Goal: Task Accomplishment & Management: Manage account settings

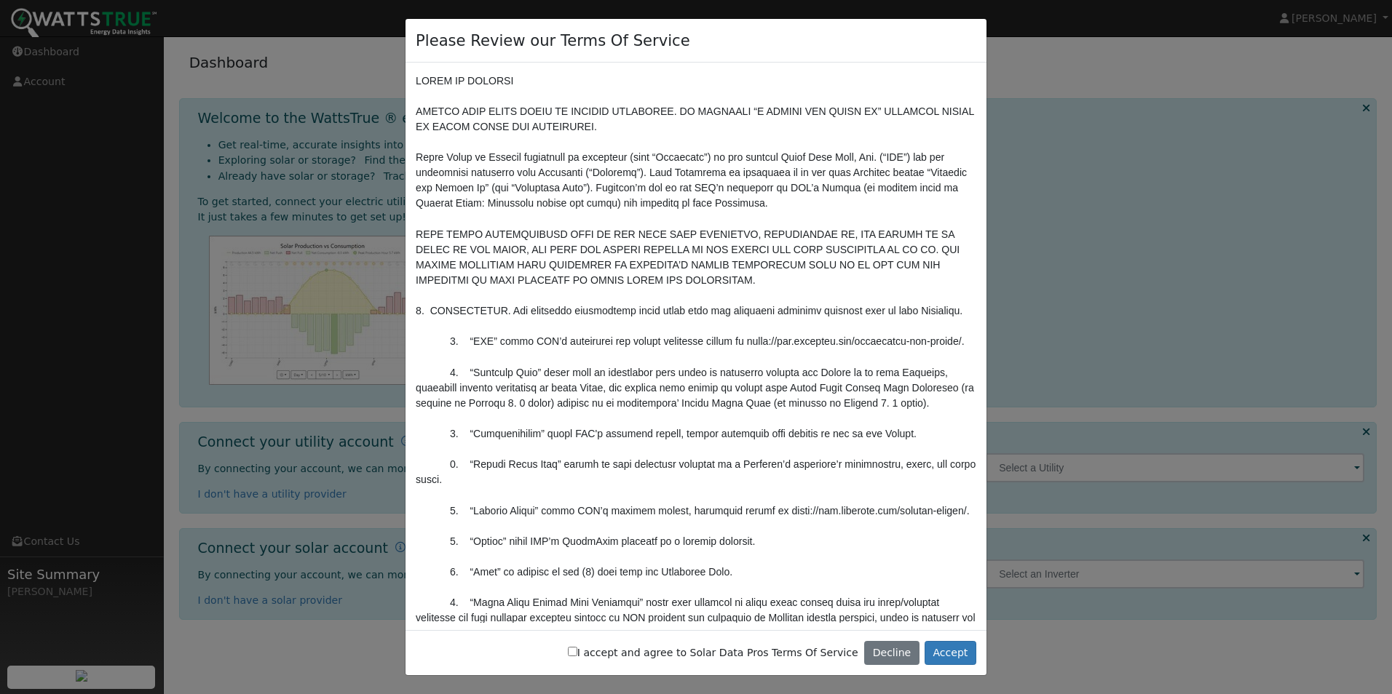
click at [577, 653] on input "I accept and agree to Solar Data Pros Terms Of Service" at bounding box center [572, 651] width 9 height 9
checkbox input "true"
click at [957, 653] on button "Accept" at bounding box center [950, 653] width 52 height 25
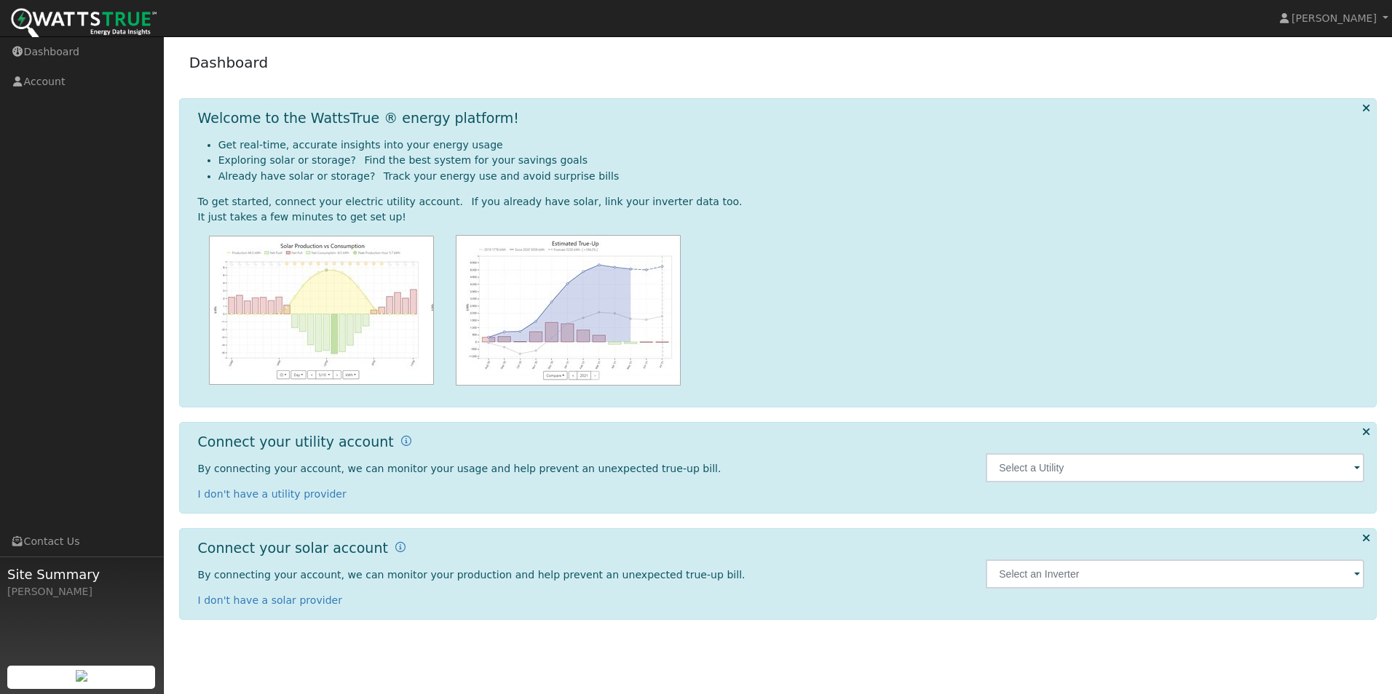
click at [1357, 470] on span at bounding box center [1357, 469] width 6 height 17
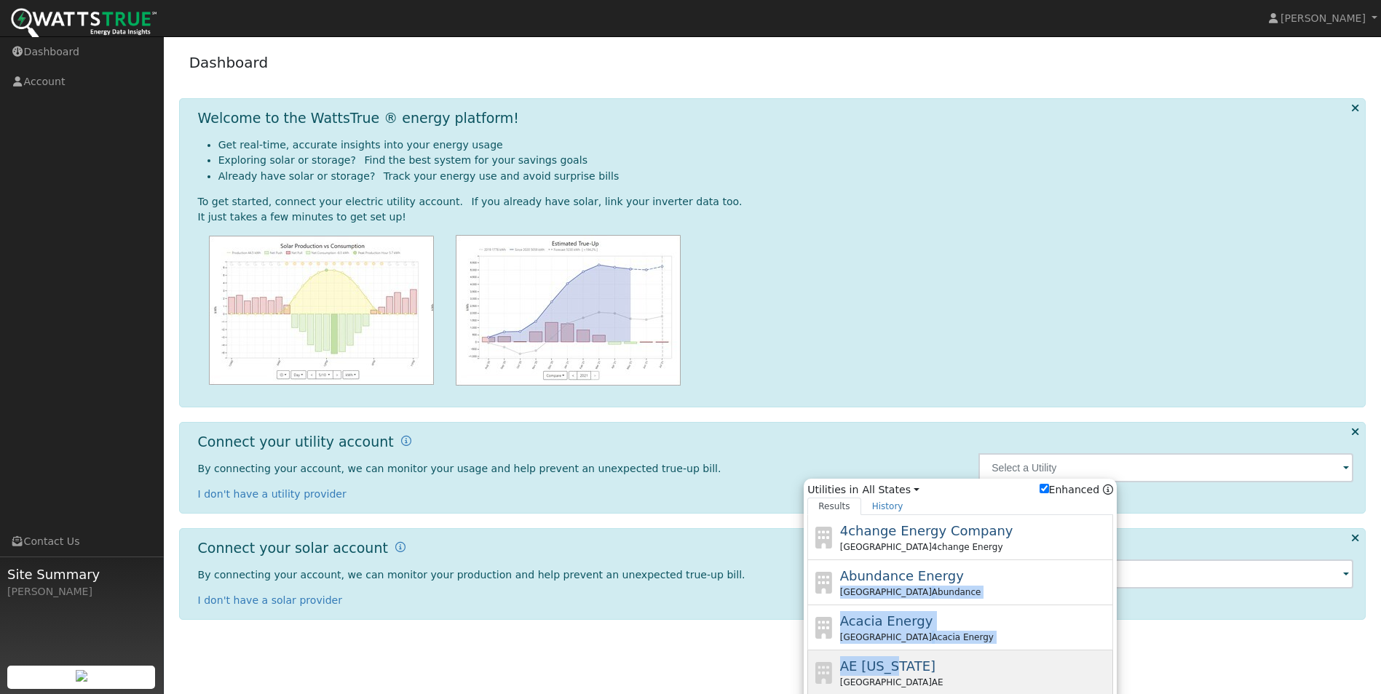
drag, startPoint x: 1113, startPoint y: 564, endPoint x: 1110, endPoint y: 670, distance: 106.3
click at [1110, 670] on div "4change Energy Company [GEOGRAPHIC_DATA] 4change Energy Abundance Energy [GEOGR…" at bounding box center [960, 706] width 306 height 382
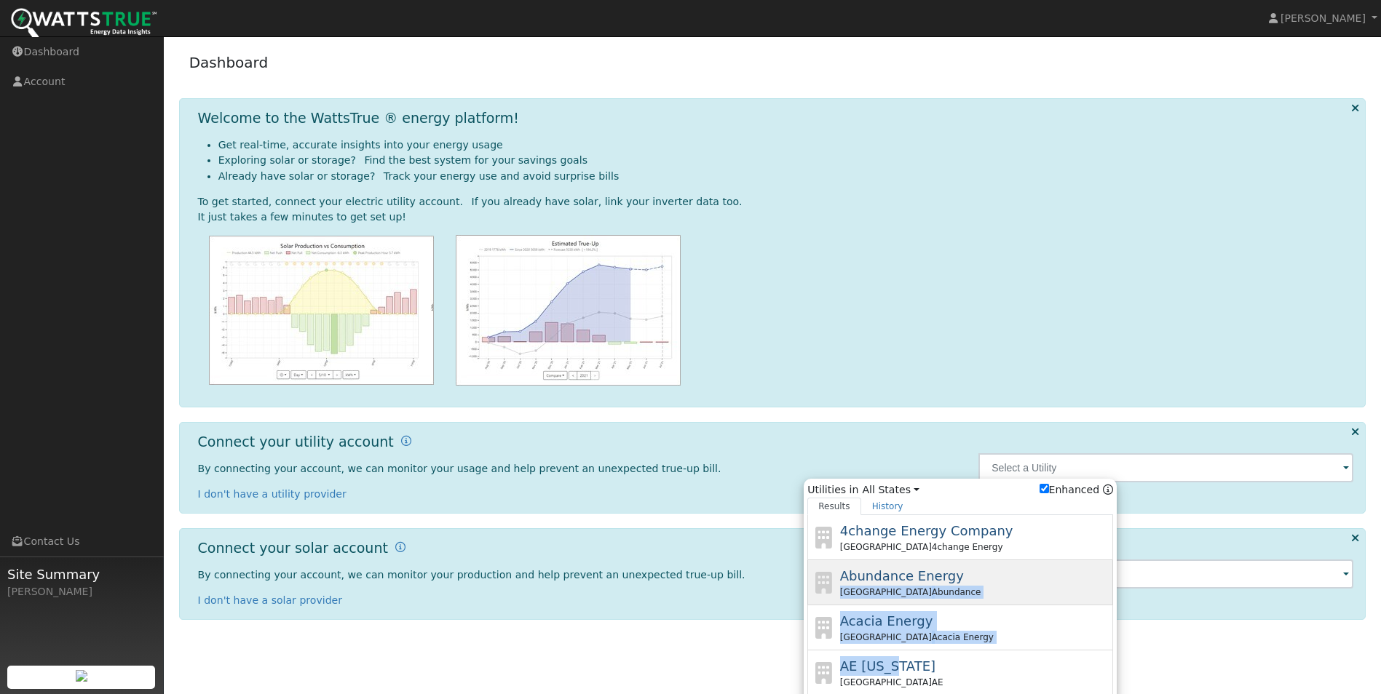
drag, startPoint x: 1110, startPoint y: 670, endPoint x: 1012, endPoint y: 592, distance: 125.8
click at [1012, 592] on div "TX Abundance" at bounding box center [975, 592] width 270 height 13
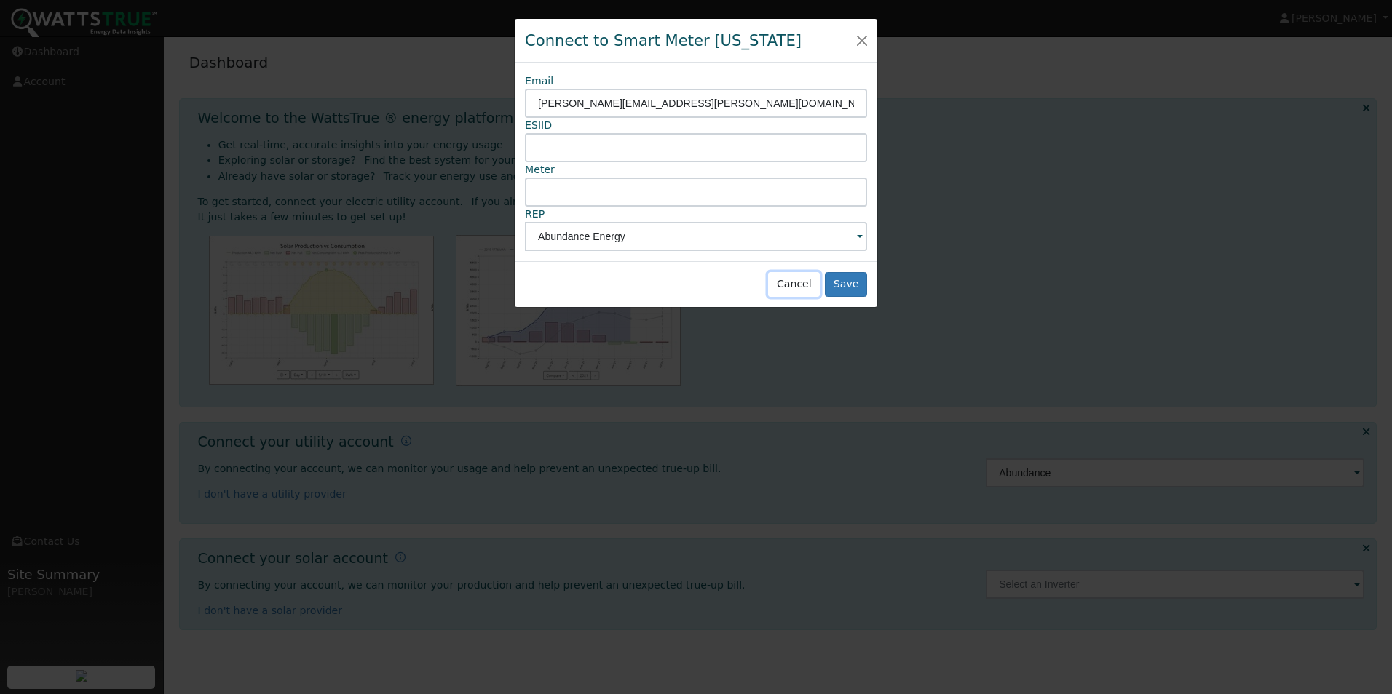
click at [796, 285] on button "Cancel" at bounding box center [794, 284] width 52 height 25
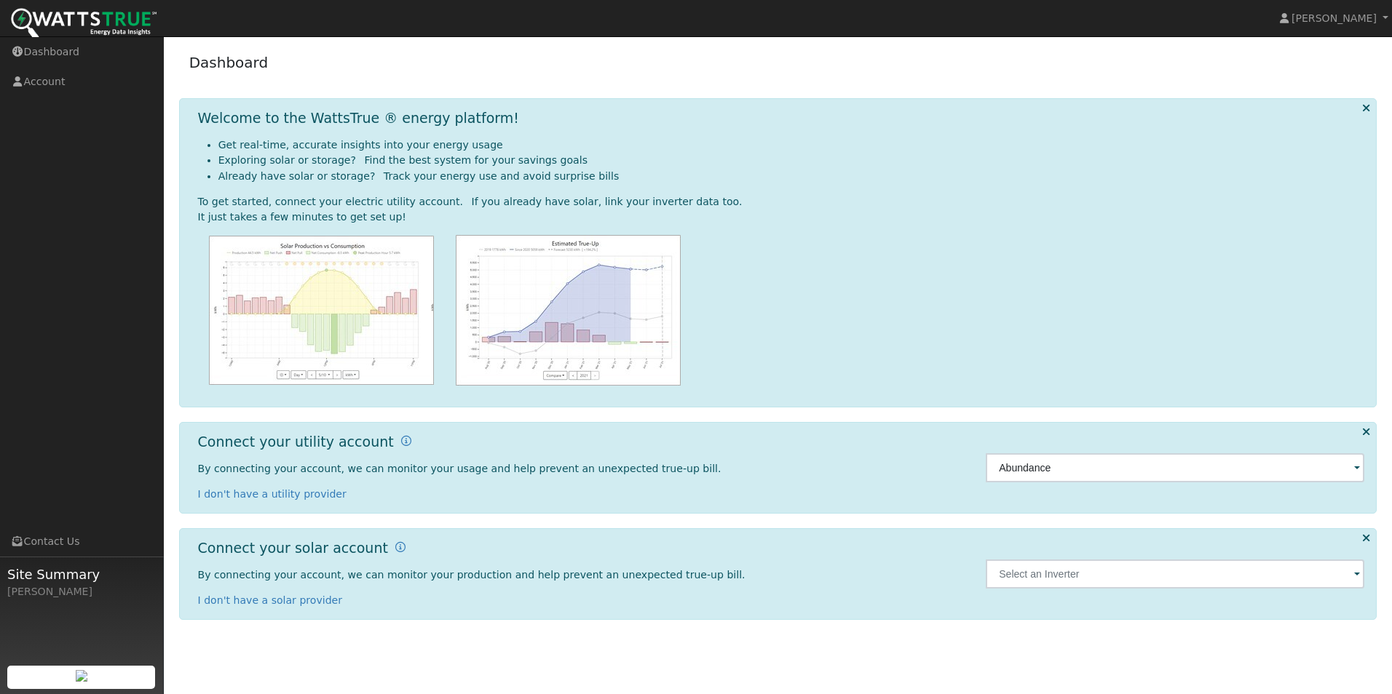
click at [1358, 467] on span at bounding box center [1357, 469] width 6 height 17
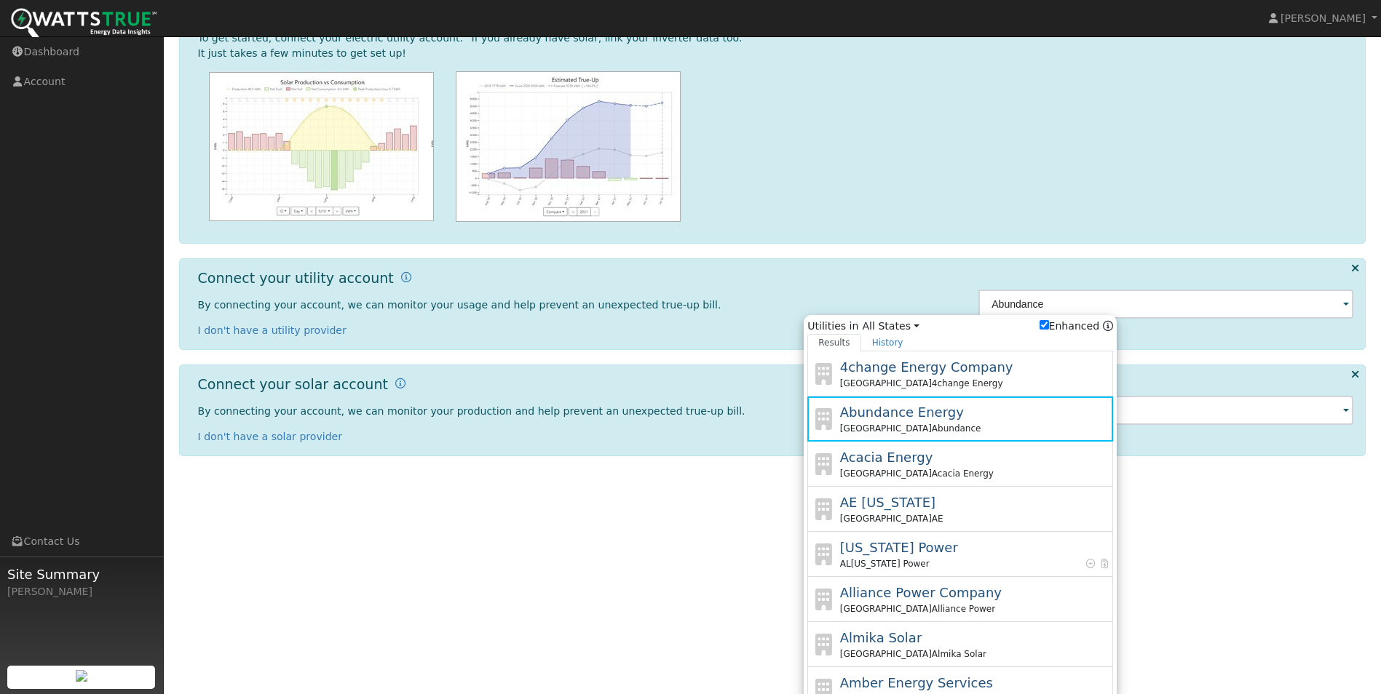
scroll to position [207, 0]
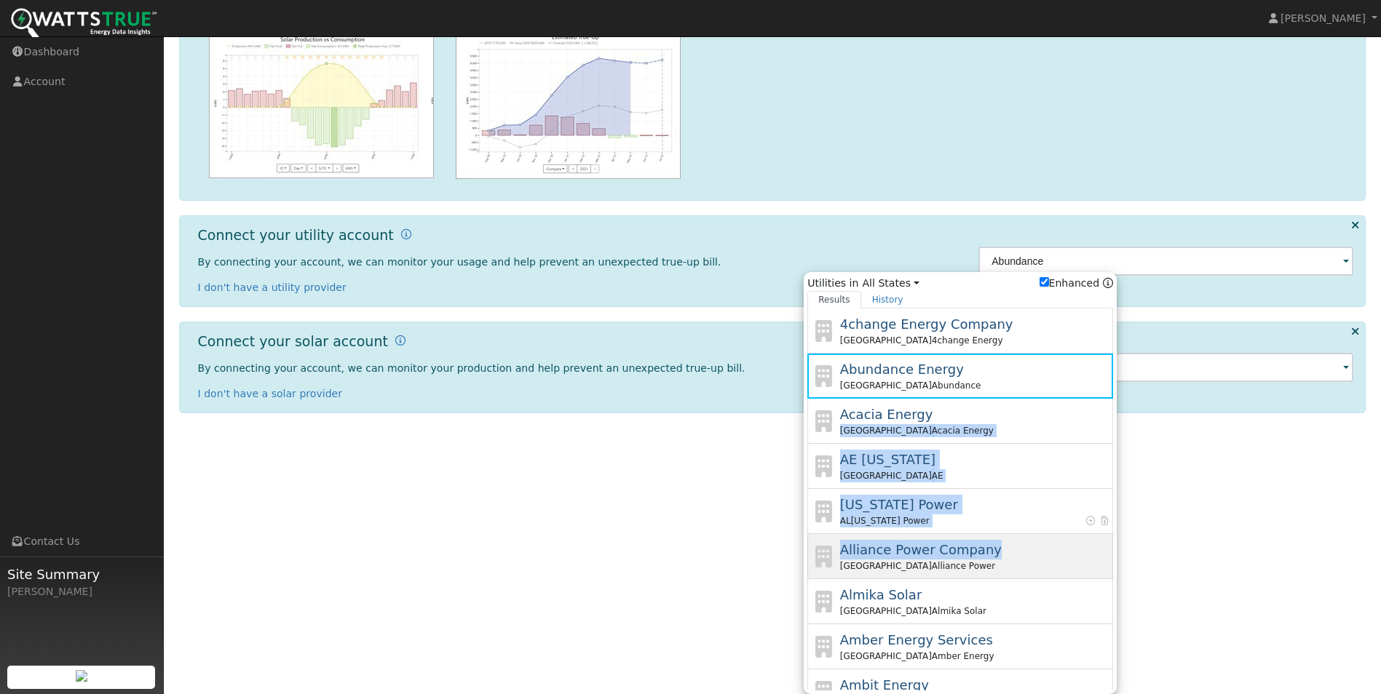
drag, startPoint x: 1119, startPoint y: 413, endPoint x: 1111, endPoint y: 558, distance: 145.1
click at [1111, 558] on div "Utilities in All States All States [GEOGRAPHIC_DATA] [GEOGRAPHIC_DATA] [GEOGRAP…" at bounding box center [960, 483] width 313 height 422
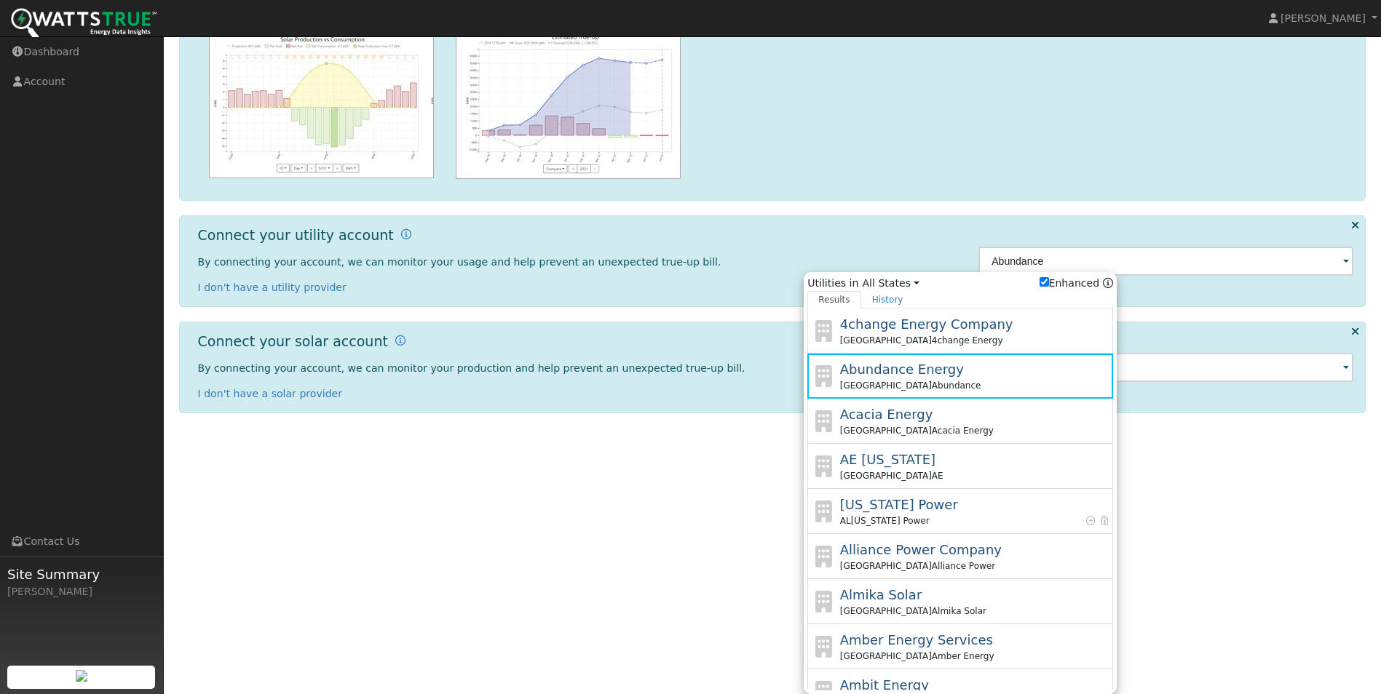
drag, startPoint x: 1111, startPoint y: 558, endPoint x: 1164, endPoint y: 531, distance: 59.6
click at [1165, 488] on html "[PERSON_NAME] [PERSON_NAME] Profile Help Center Terms Of Service See What's New…" at bounding box center [690, 140] width 1381 height 694
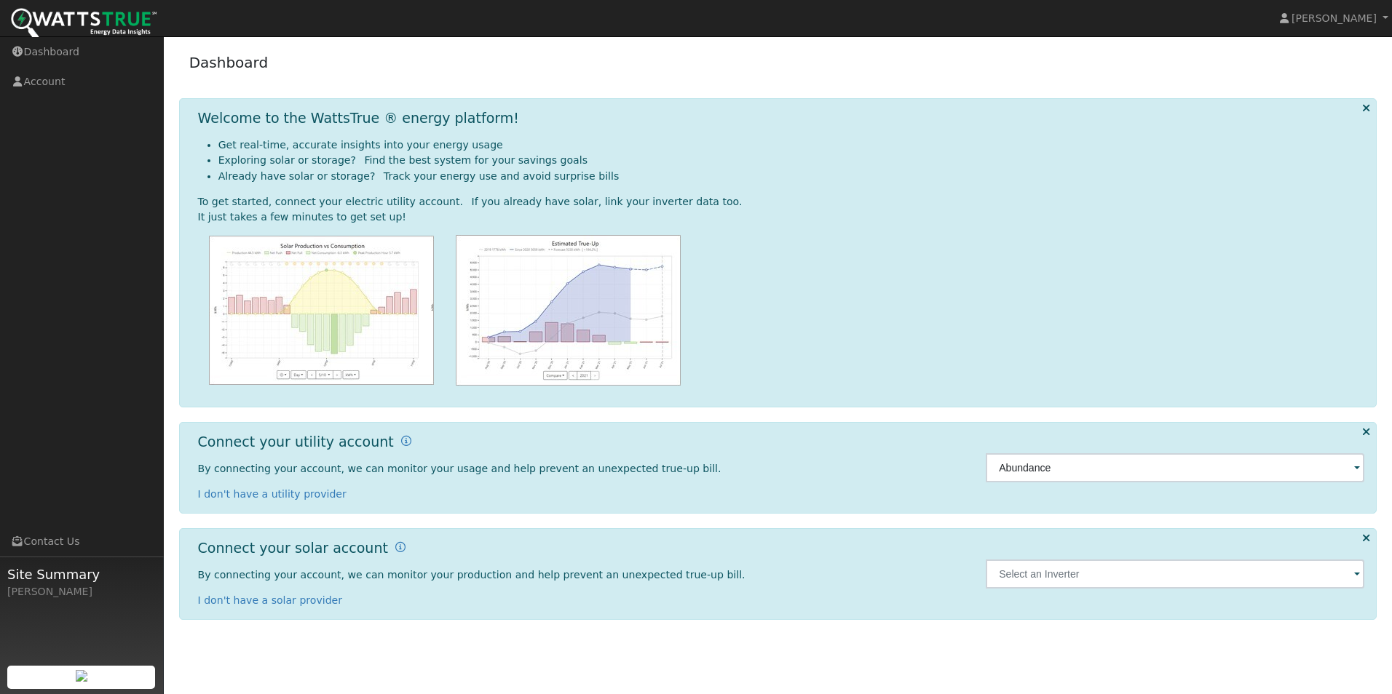
click at [1356, 467] on span at bounding box center [1357, 469] width 6 height 17
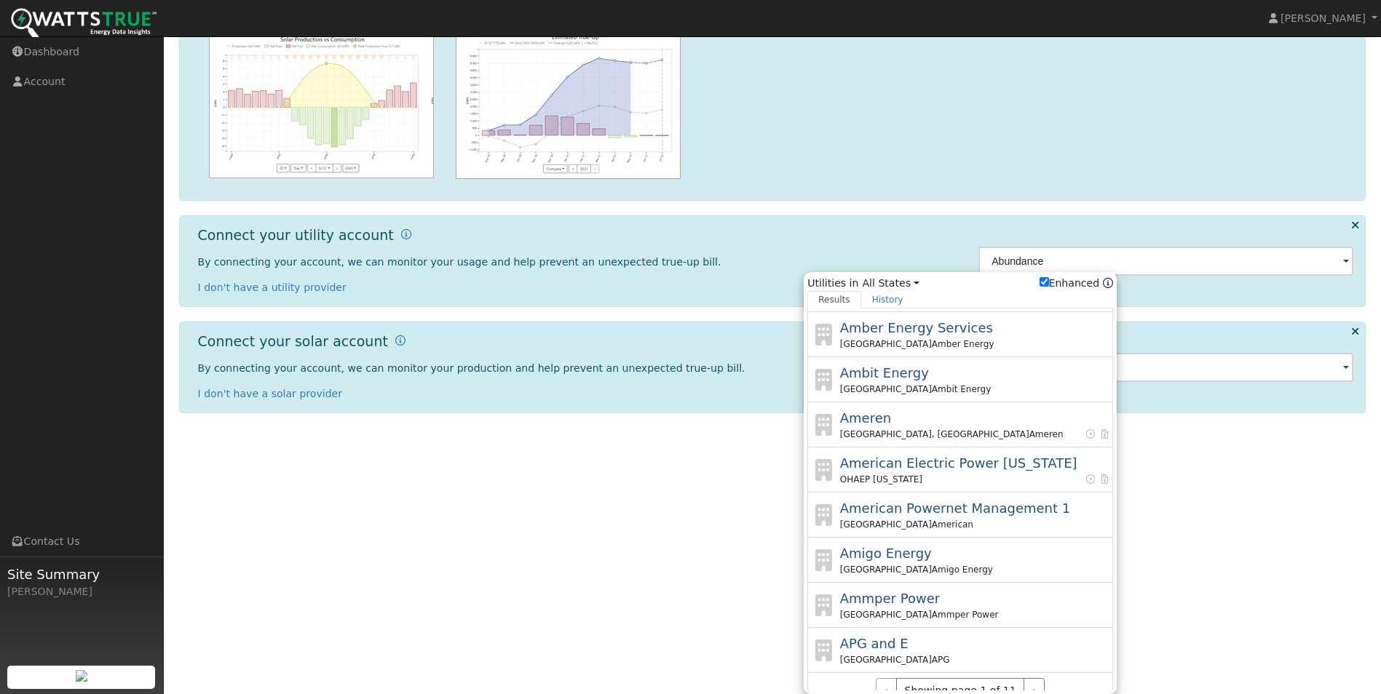
scroll to position [330, 0]
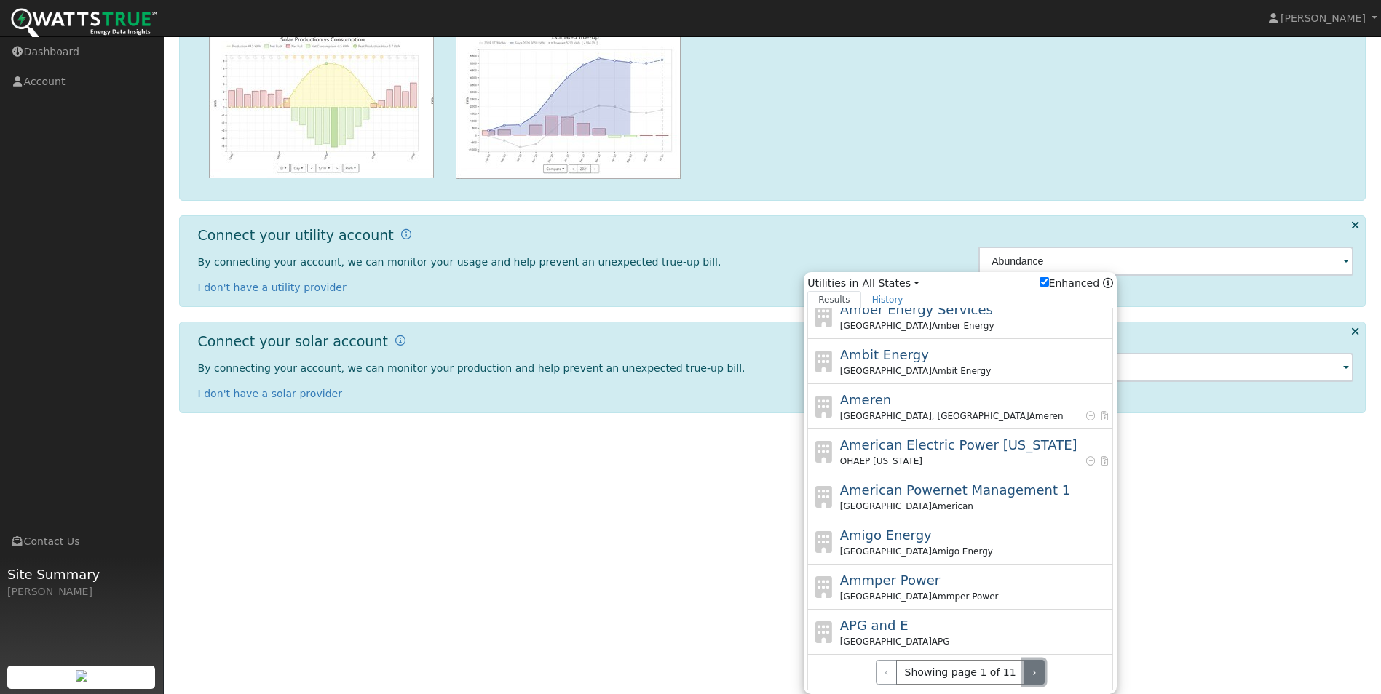
click at [1028, 675] on button "›" at bounding box center [1033, 672] width 21 height 25
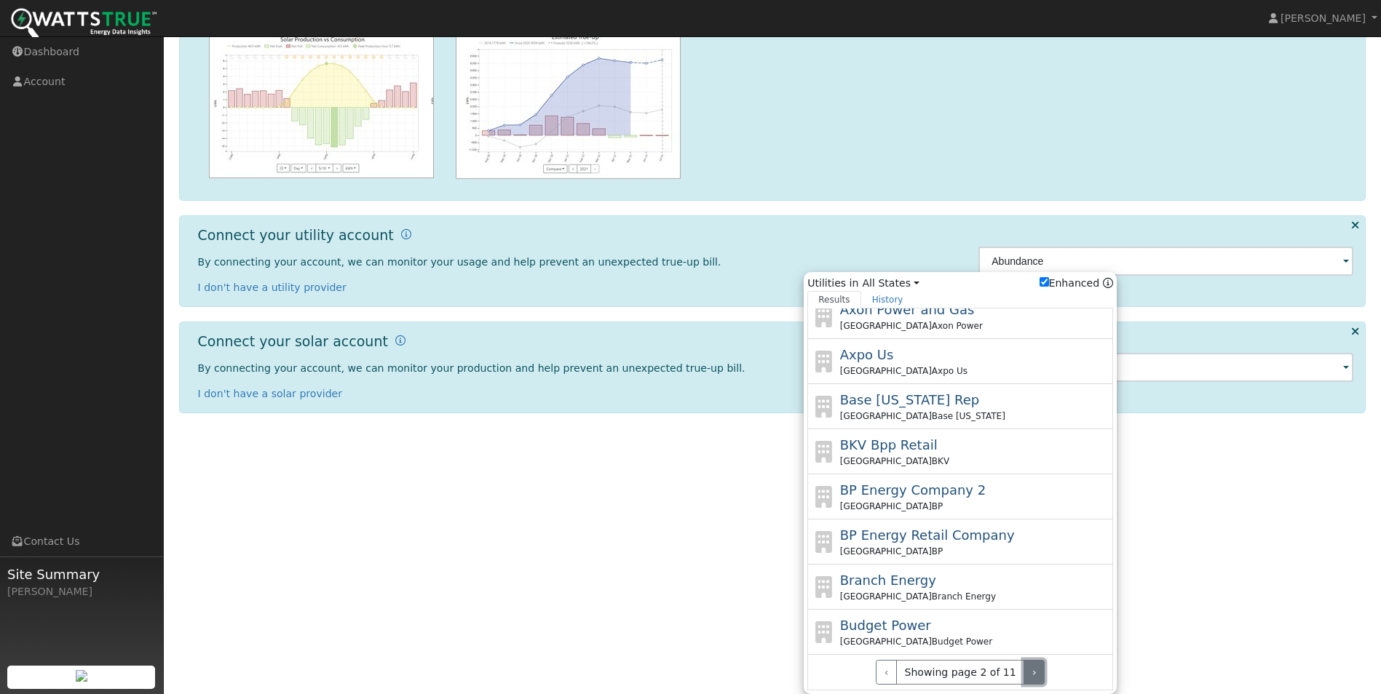
click at [1029, 675] on button "›" at bounding box center [1033, 672] width 21 height 25
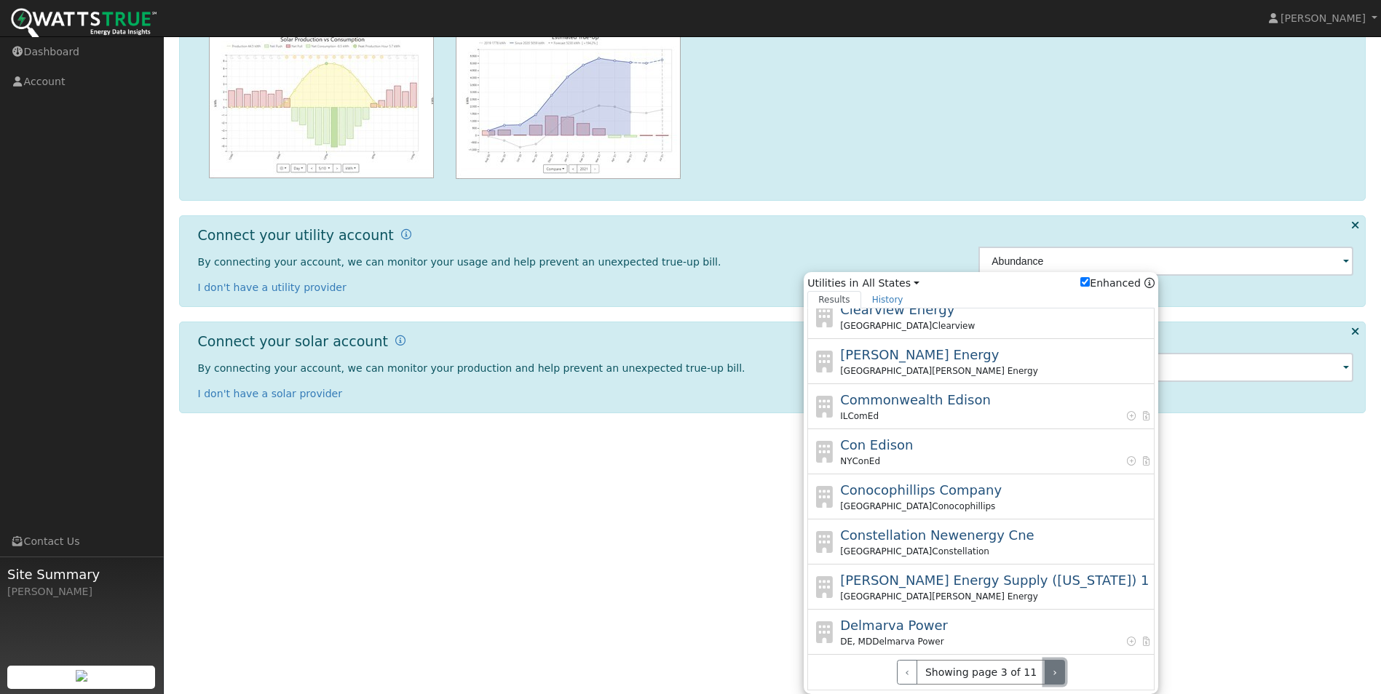
click at [1045, 675] on button "›" at bounding box center [1055, 672] width 21 height 25
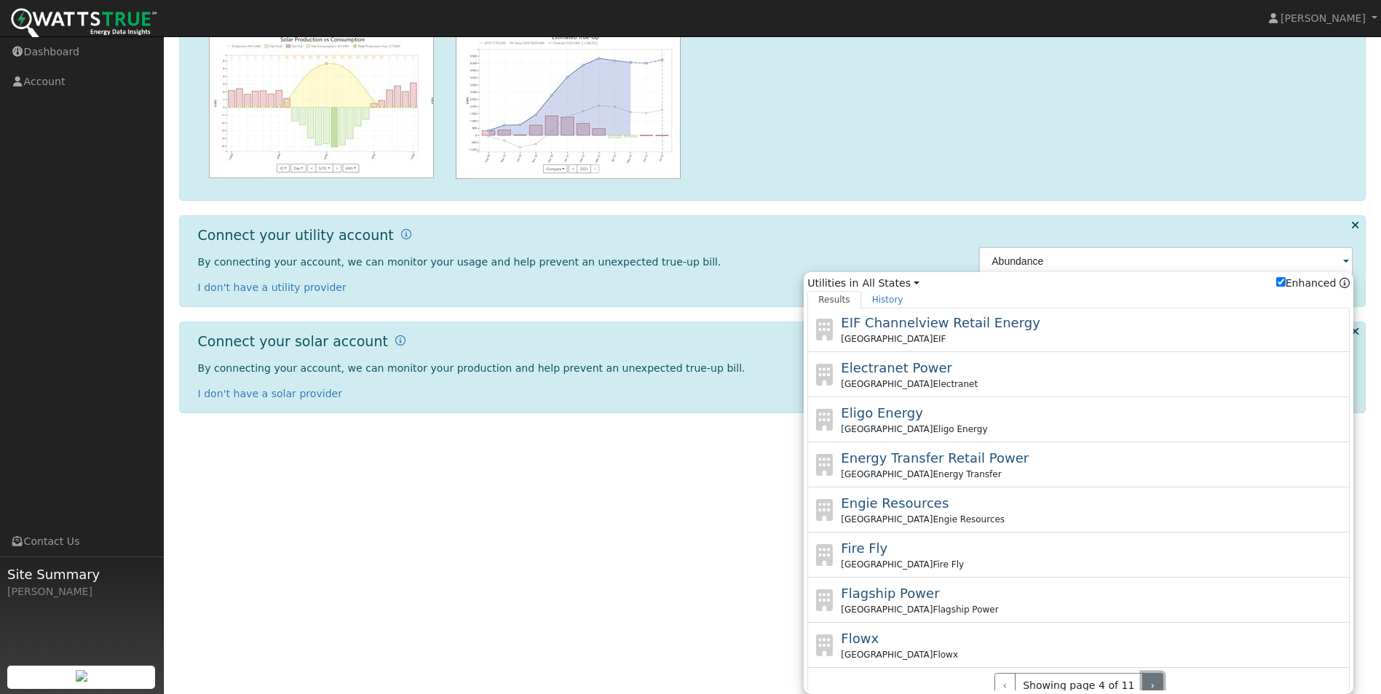
click at [1142, 675] on button "›" at bounding box center [1152, 685] width 21 height 25
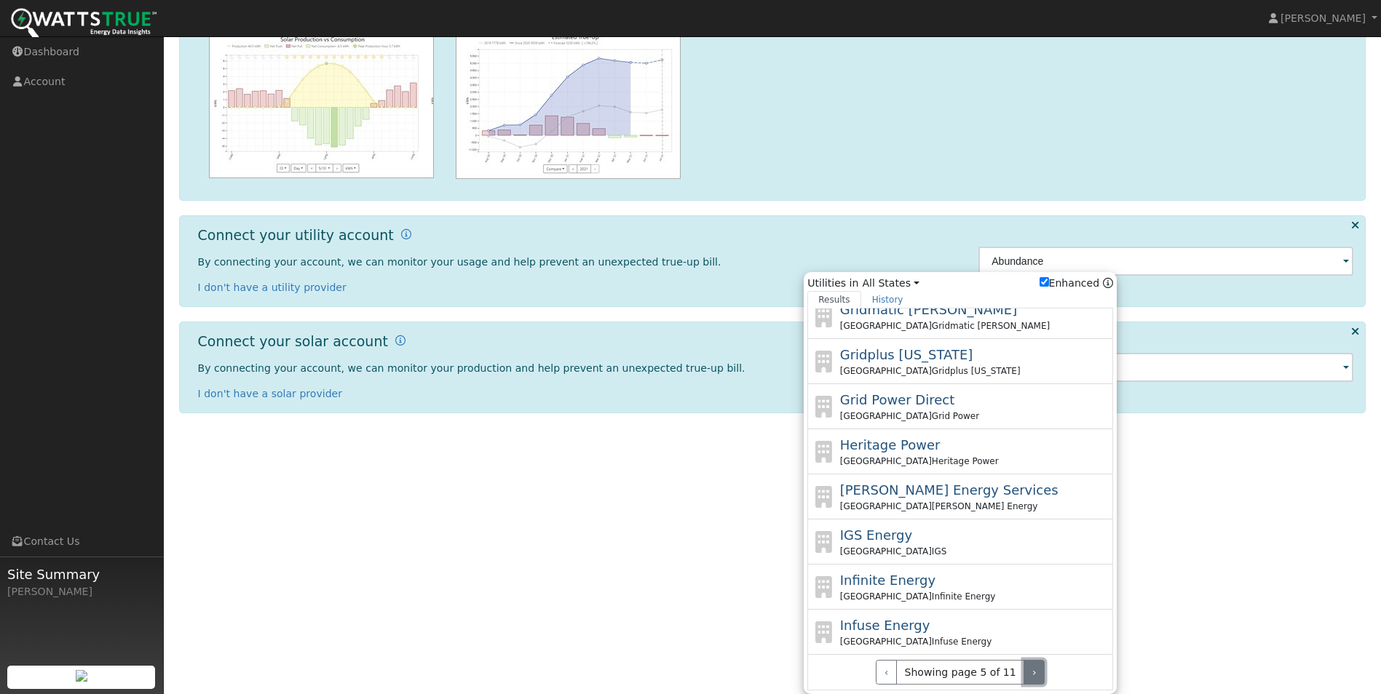
click at [1029, 675] on button "›" at bounding box center [1033, 672] width 21 height 25
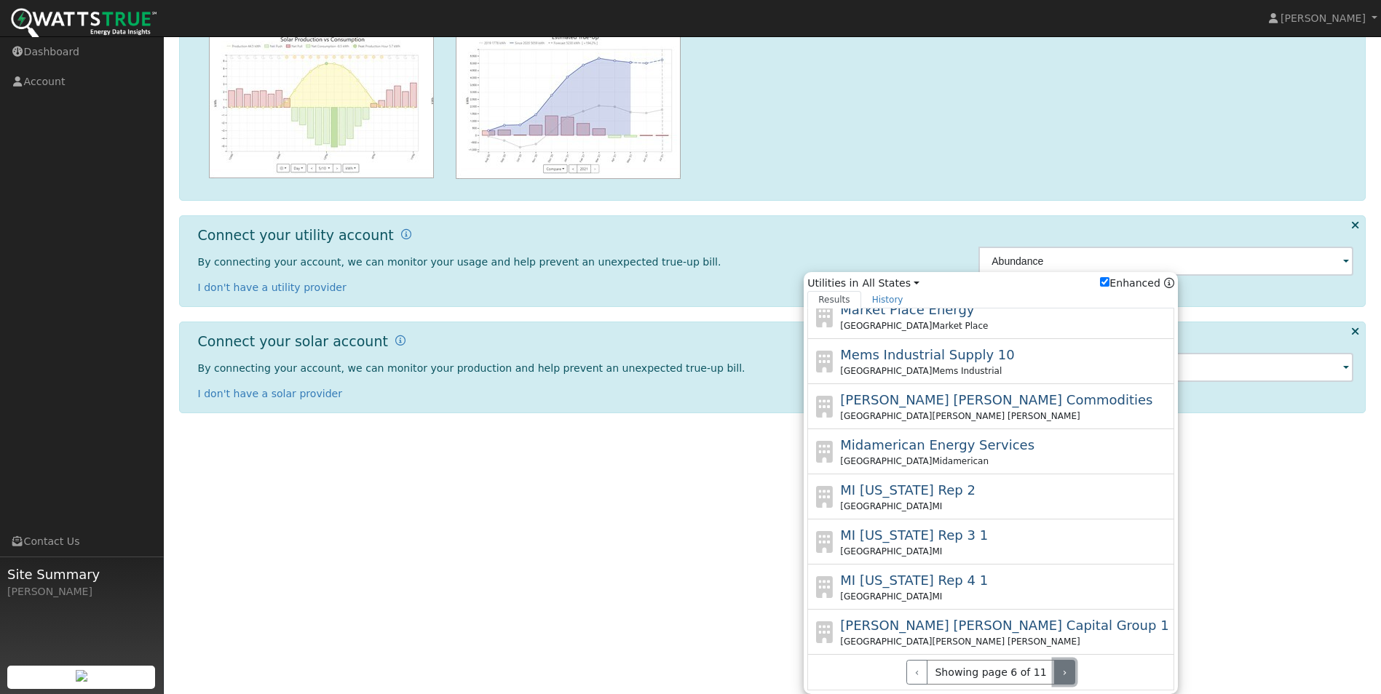
click at [1054, 675] on button "›" at bounding box center [1064, 672] width 21 height 25
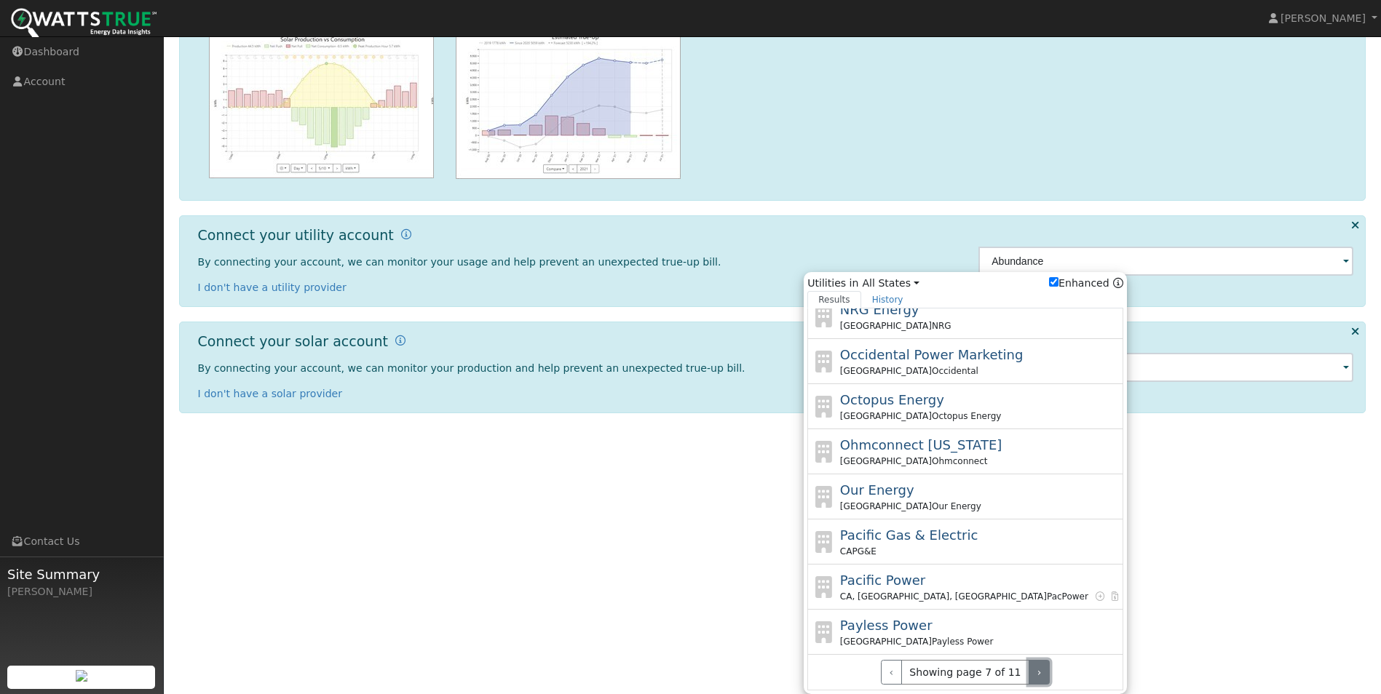
click at [1029, 675] on button "›" at bounding box center [1039, 672] width 21 height 25
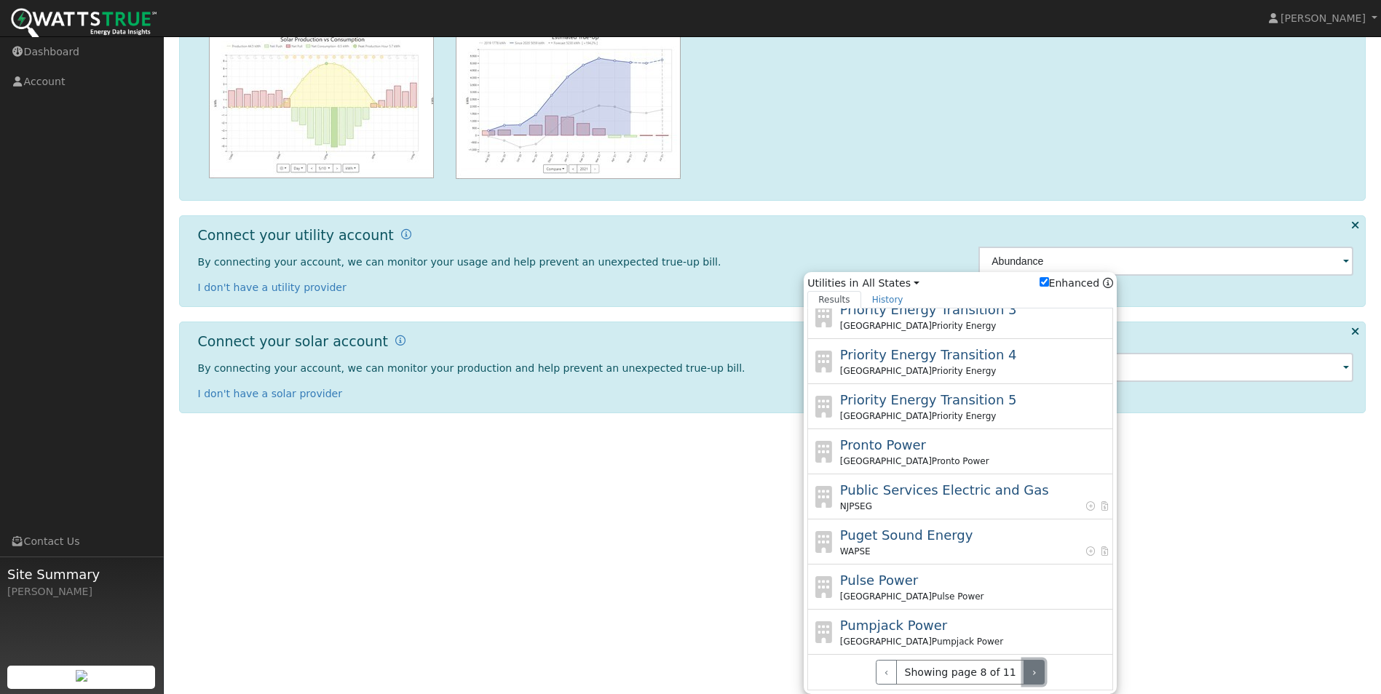
click at [1029, 675] on button "›" at bounding box center [1033, 672] width 21 height 25
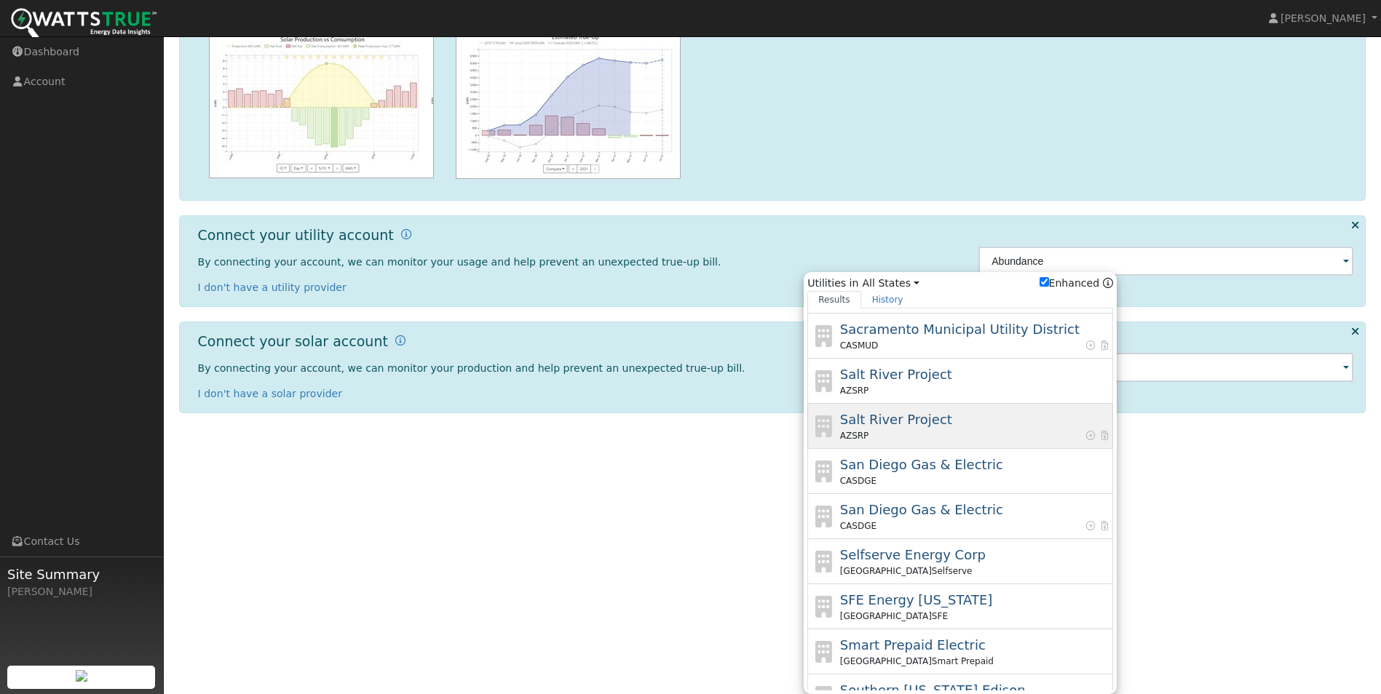
scroll to position [185, 0]
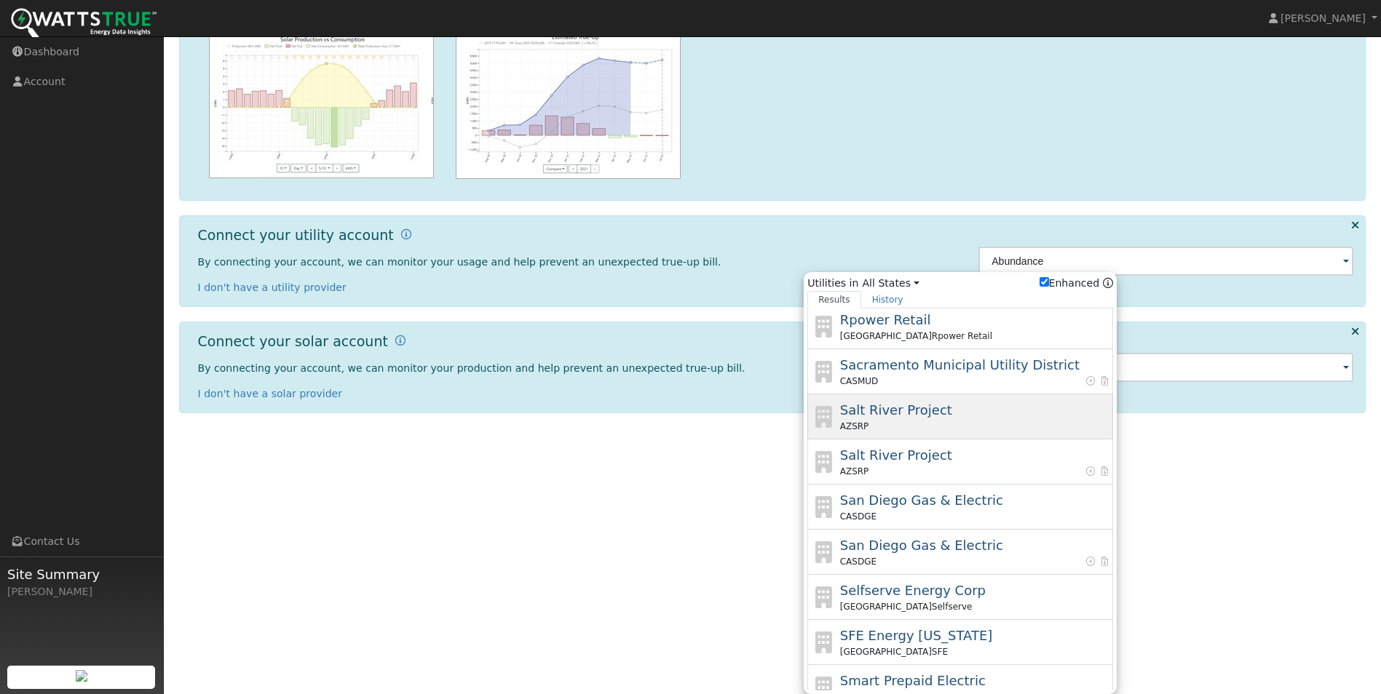
click at [946, 421] on div "AZ SRP" at bounding box center [975, 426] width 270 height 13
type input "SRP"
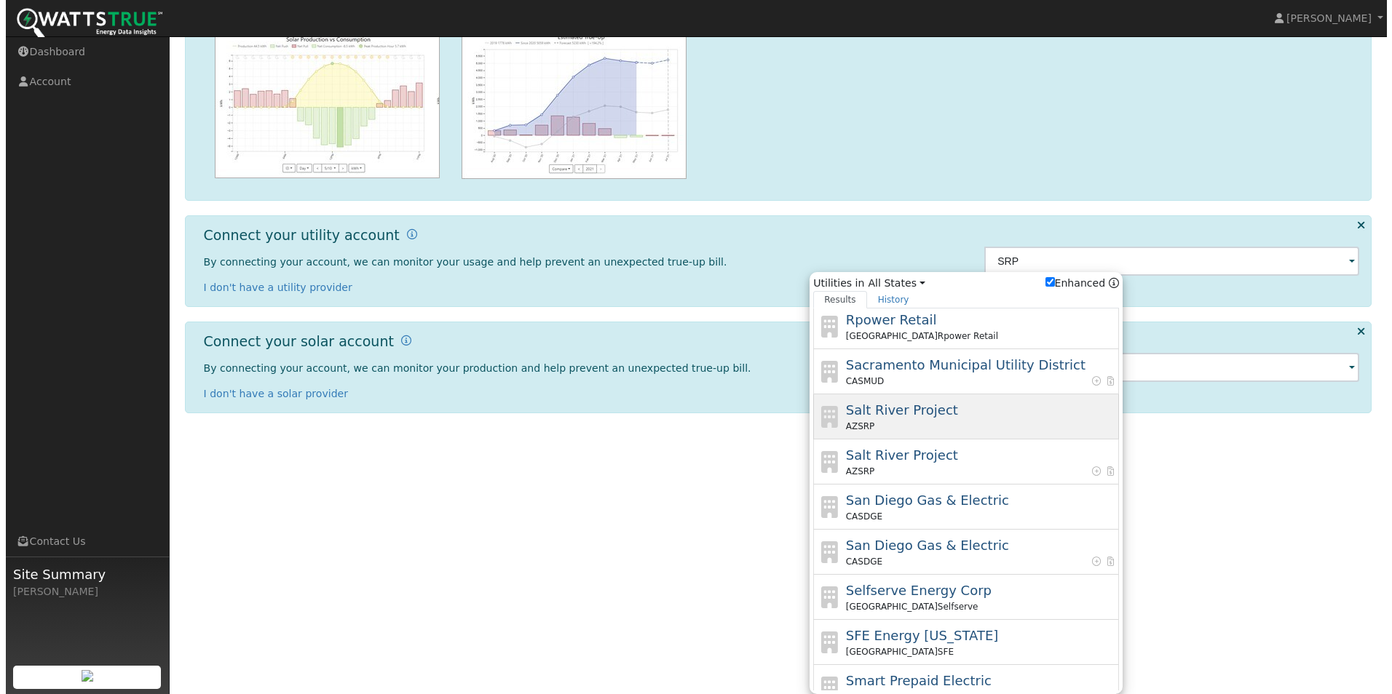
scroll to position [0, 0]
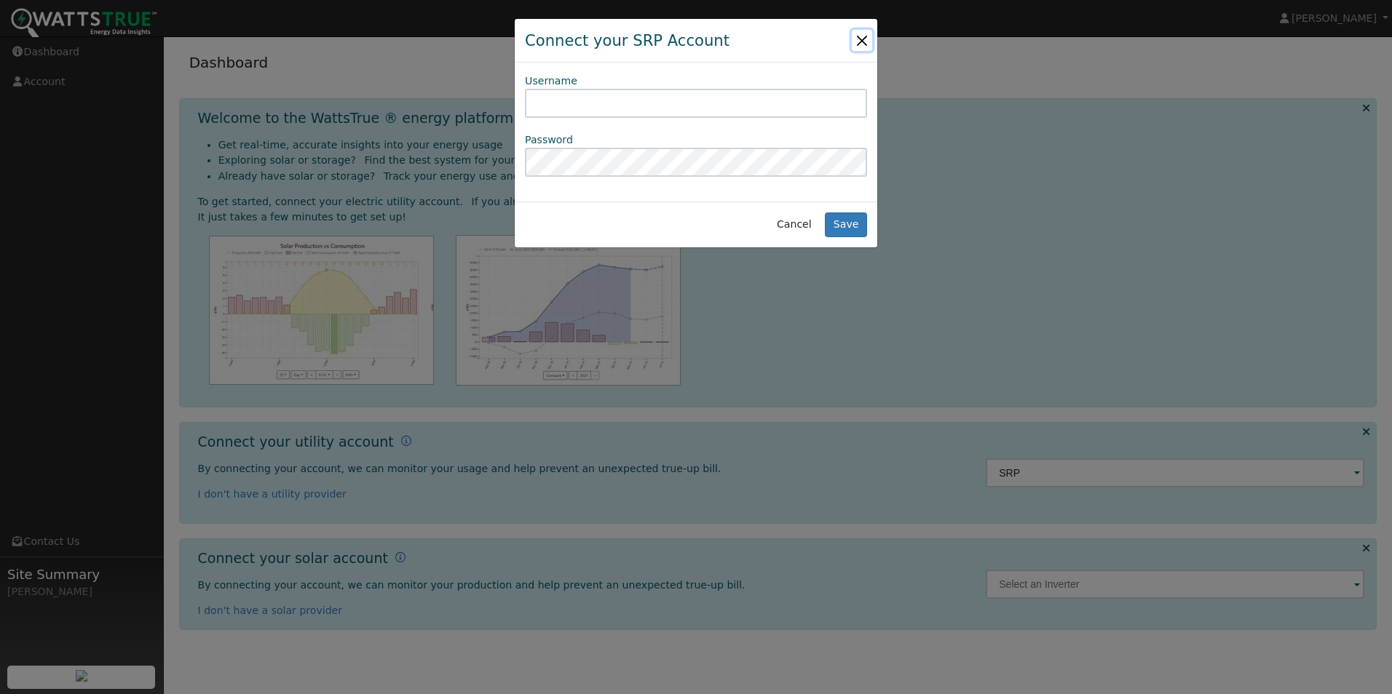
click at [863, 42] on button "button" at bounding box center [862, 40] width 20 height 20
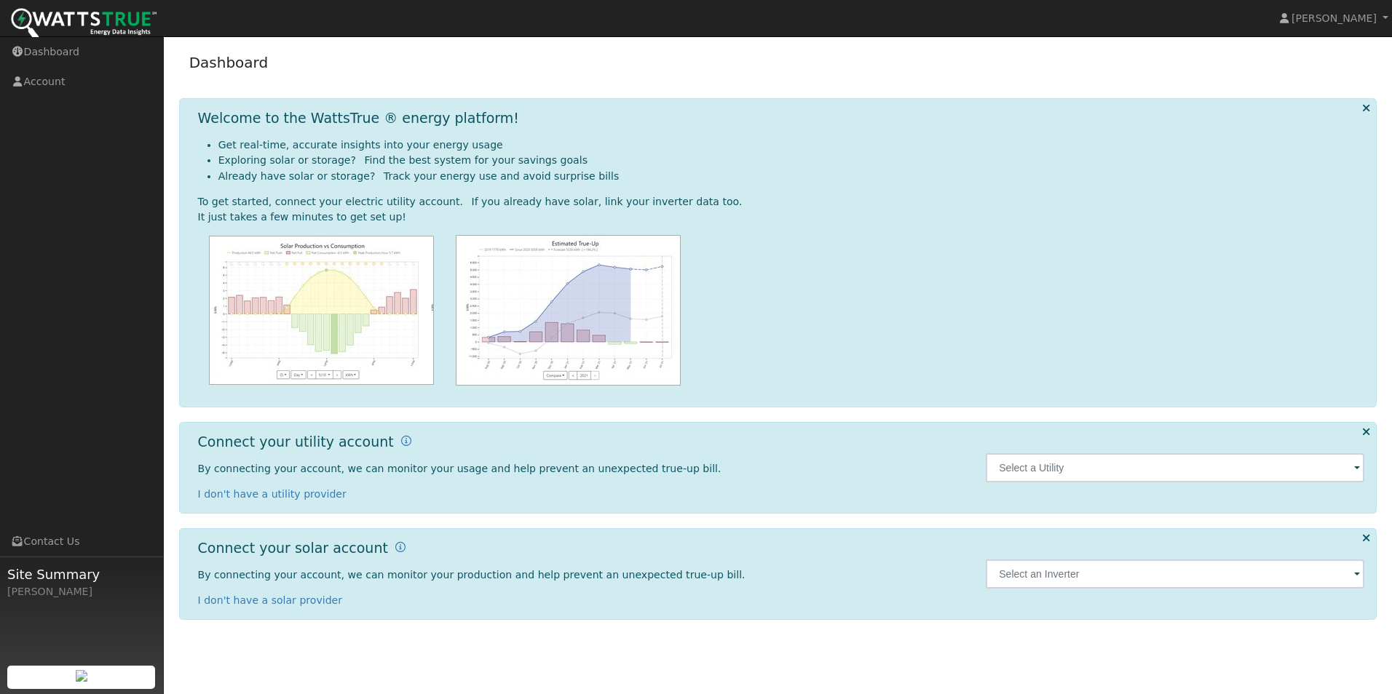
click at [1357, 470] on span at bounding box center [1357, 469] width 6 height 17
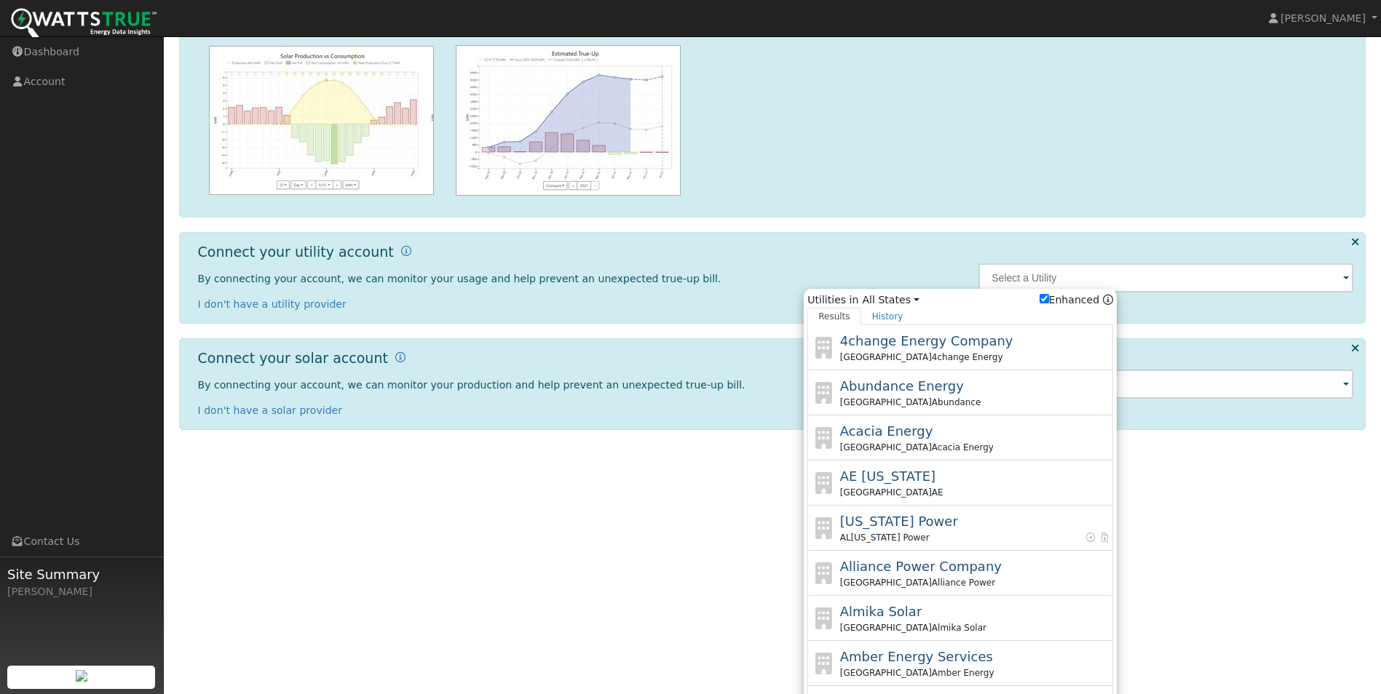
scroll to position [207, 0]
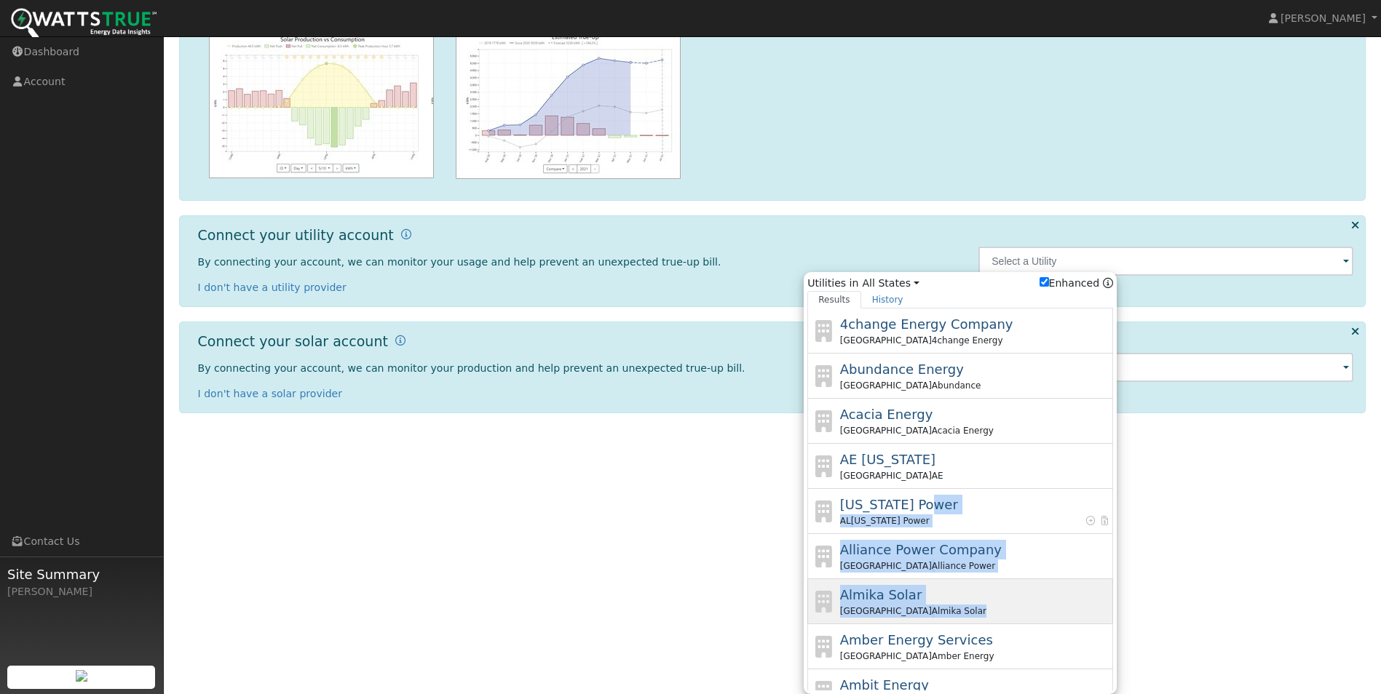
drag, startPoint x: 1113, startPoint y: 492, endPoint x: 1112, endPoint y: 609, distance: 117.2
click at [1112, 609] on div "4change Energy Company [GEOGRAPHIC_DATA] 4change Energy Abundance Energy [GEOGR…" at bounding box center [960, 500] width 306 height 382
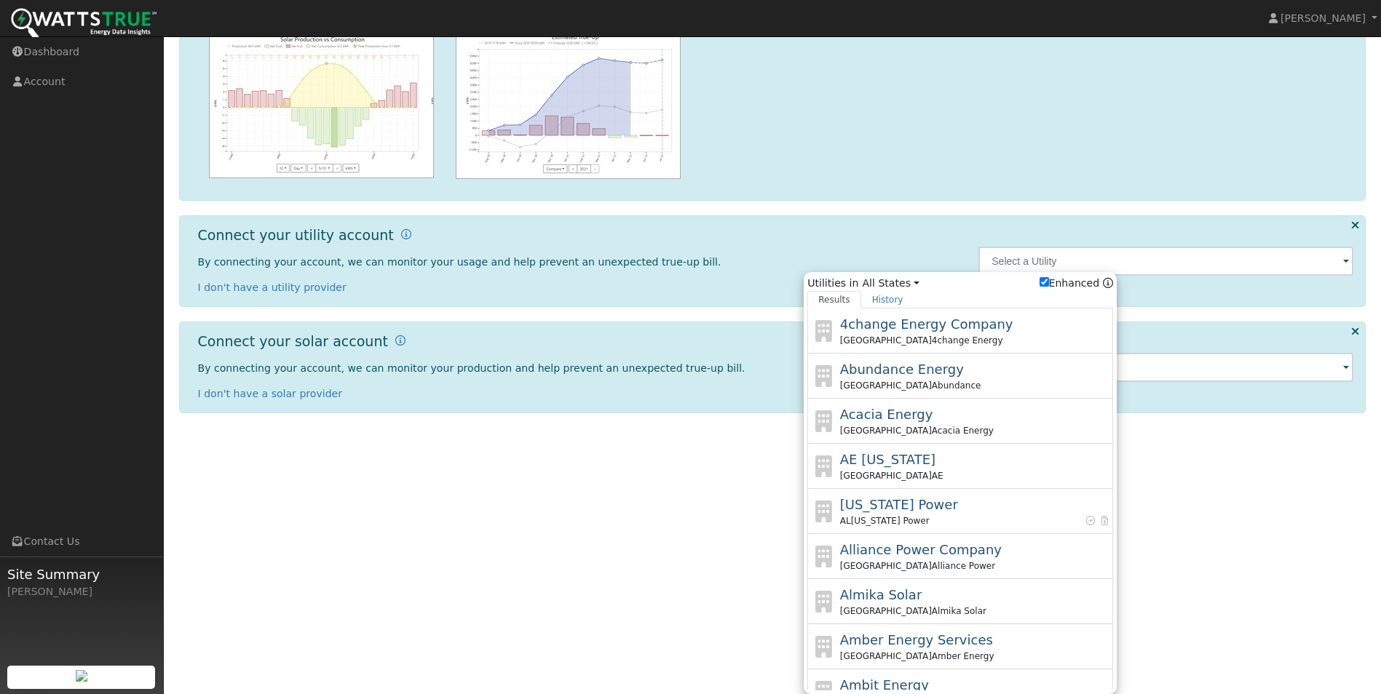
drag, startPoint x: 1112, startPoint y: 609, endPoint x: 1203, endPoint y: 585, distance: 94.3
click at [1203, 488] on html "[PERSON_NAME] [PERSON_NAME] Profile Help Center Terms Of Service See What's New…" at bounding box center [690, 140] width 1381 height 694
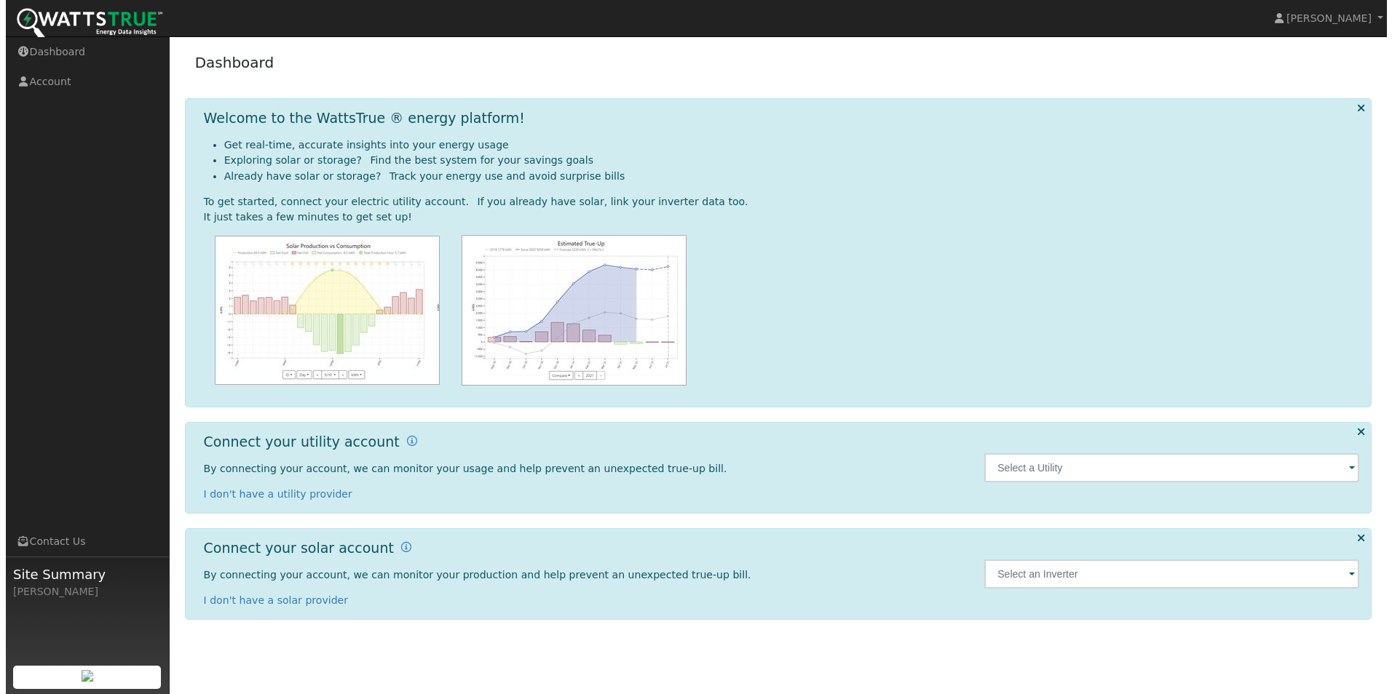
scroll to position [0, 0]
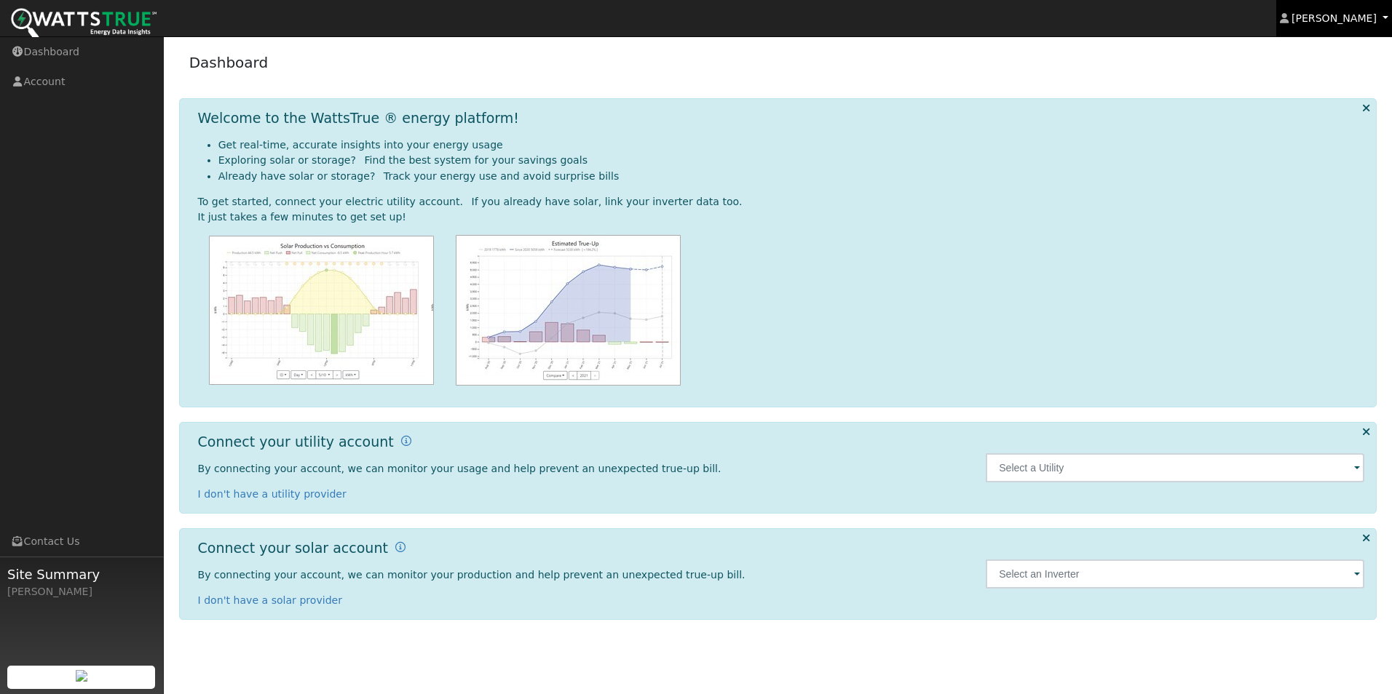
click at [1372, 17] on span "[PERSON_NAME]" at bounding box center [1333, 18] width 85 height 12
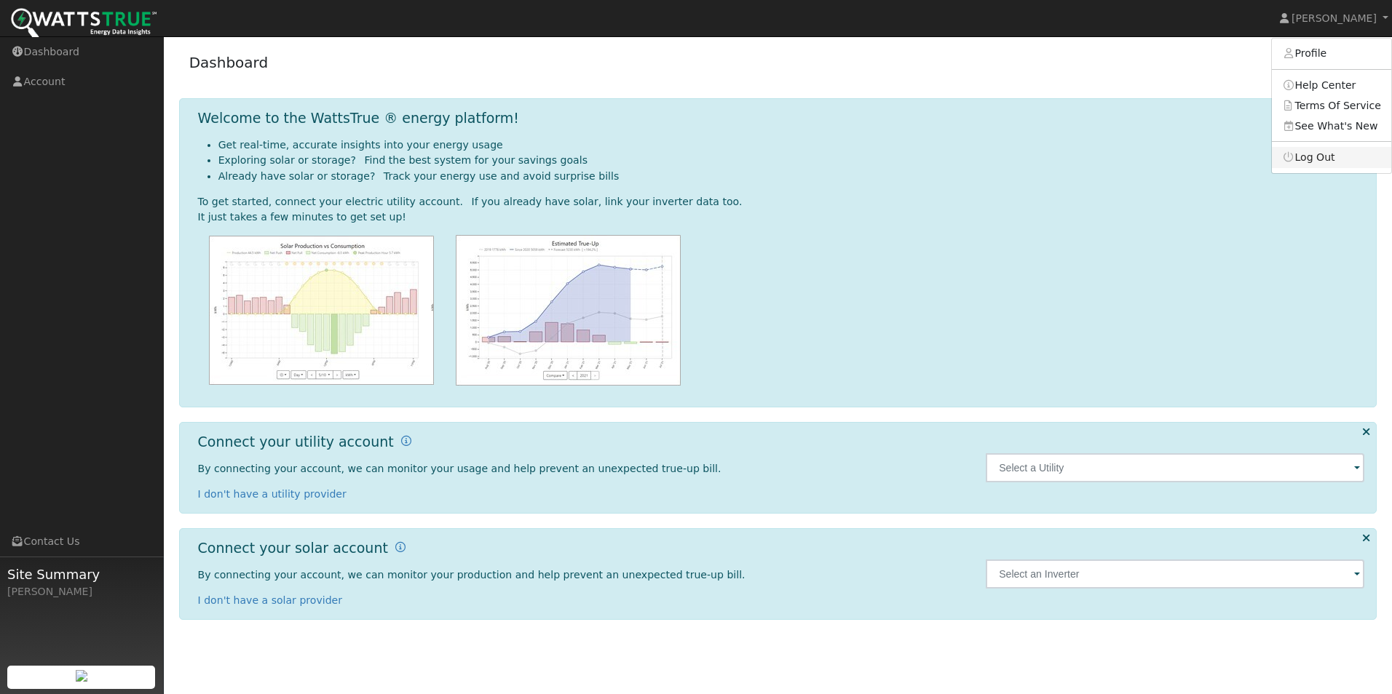
click at [1320, 158] on link "Log Out" at bounding box center [1331, 157] width 119 height 20
